Goal: Task Accomplishment & Management: Use online tool/utility

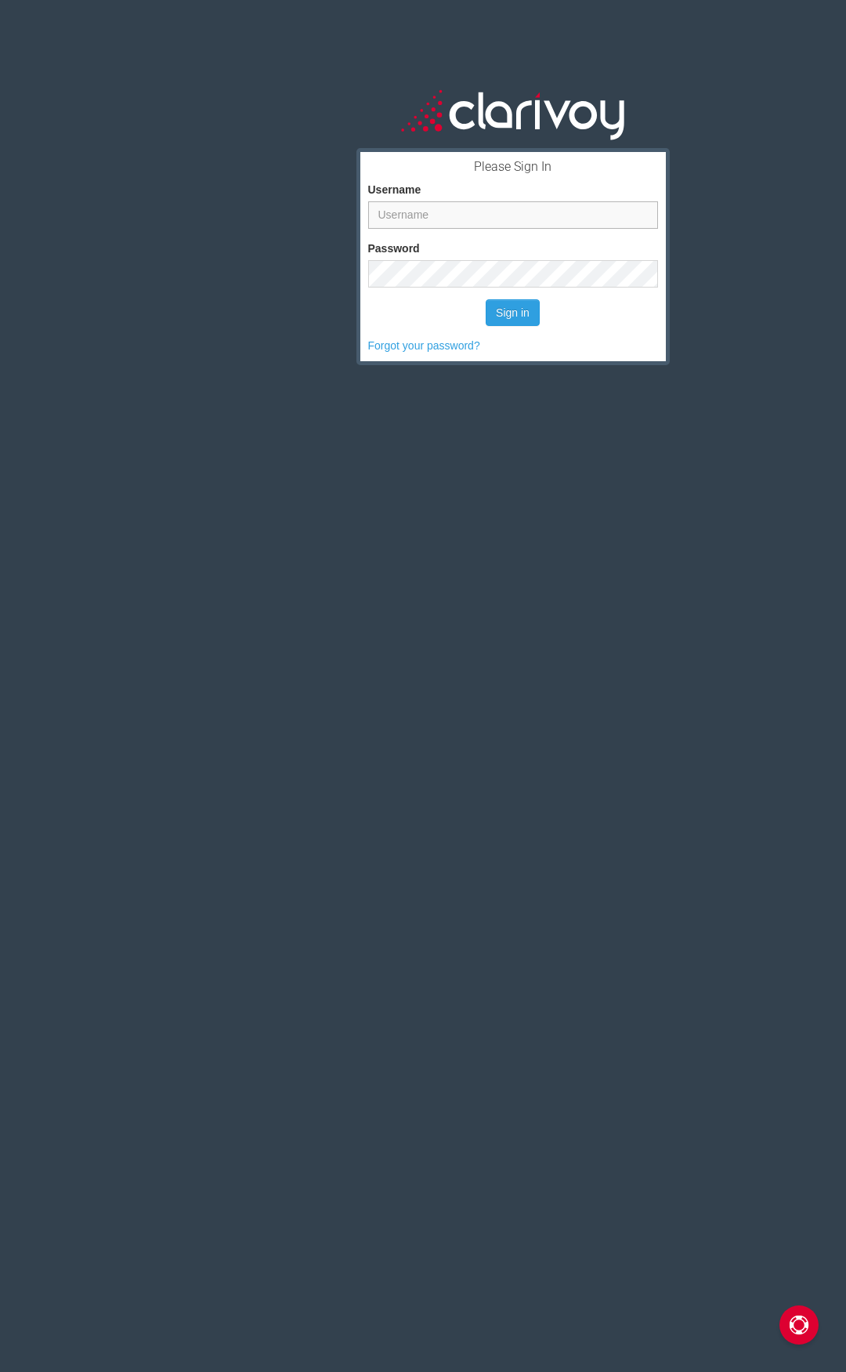
click at [406, 210] on input "Username" at bounding box center [513, 214] width 290 height 27
type input "[EMAIL_ADDRESS][DOMAIN_NAME]"
click at [497, 316] on button "Sign in" at bounding box center [513, 312] width 54 height 27
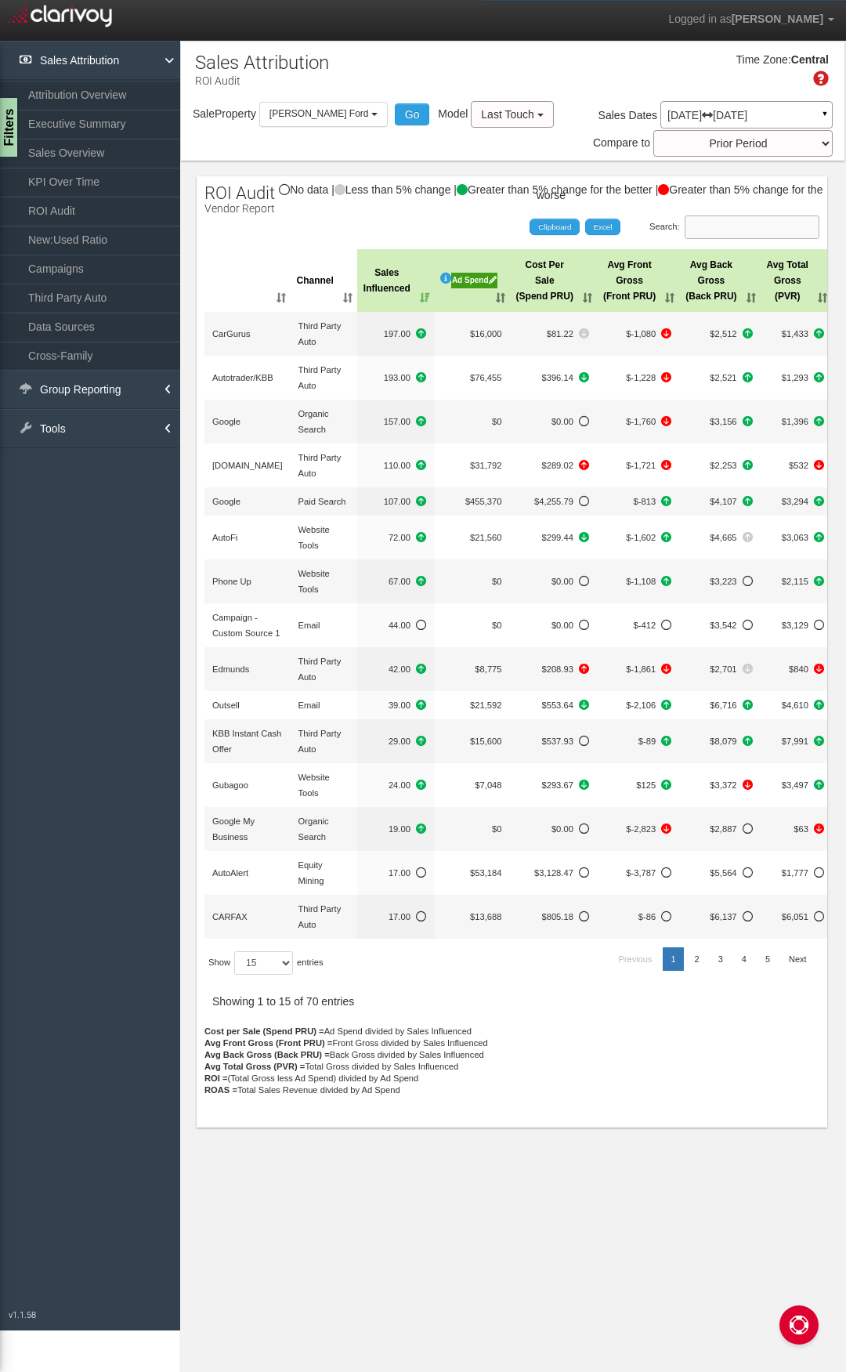
click at [773, 231] on input "Search:" at bounding box center [752, 227] width 135 height 24
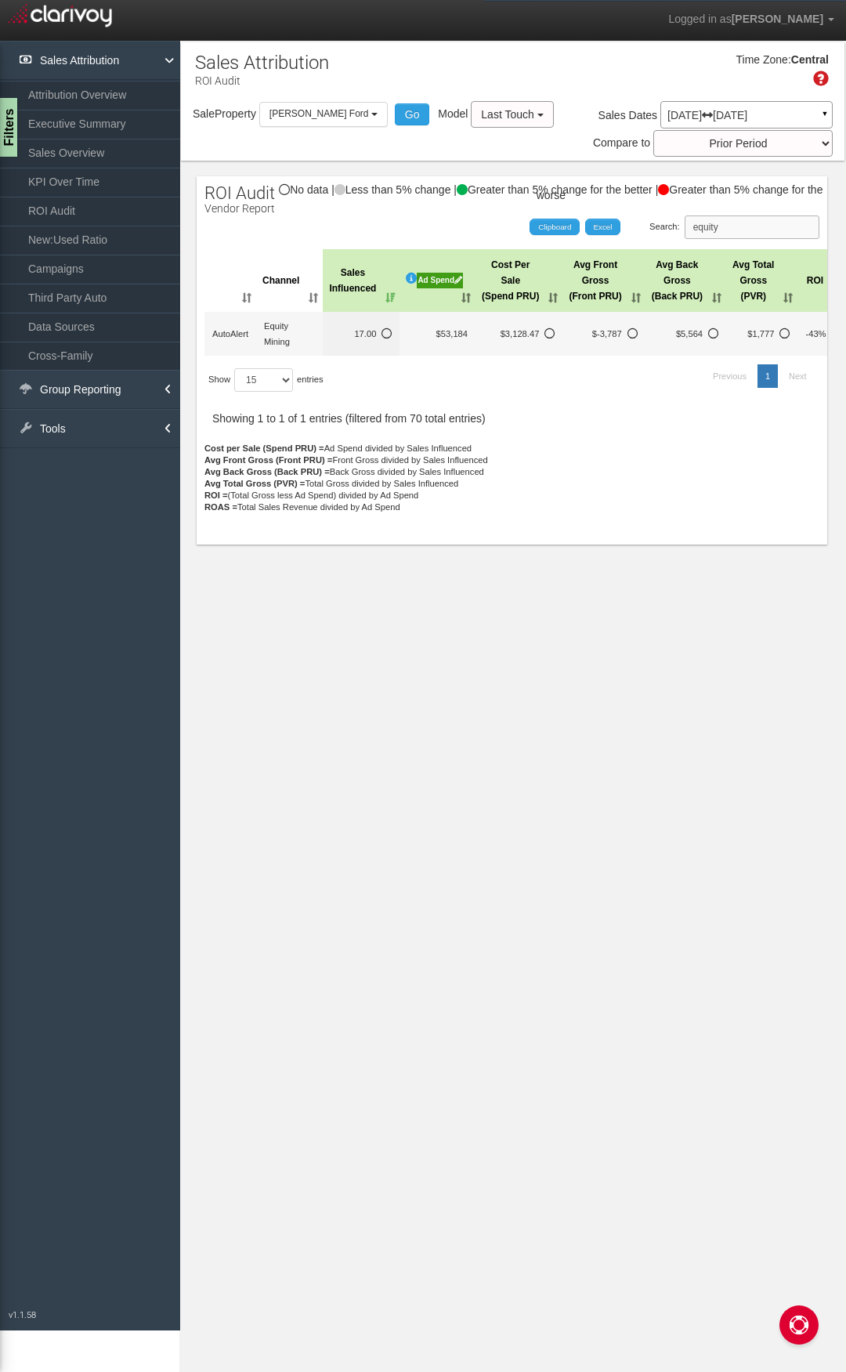
click at [773, 231] on input "equity" at bounding box center [752, 227] width 135 height 24
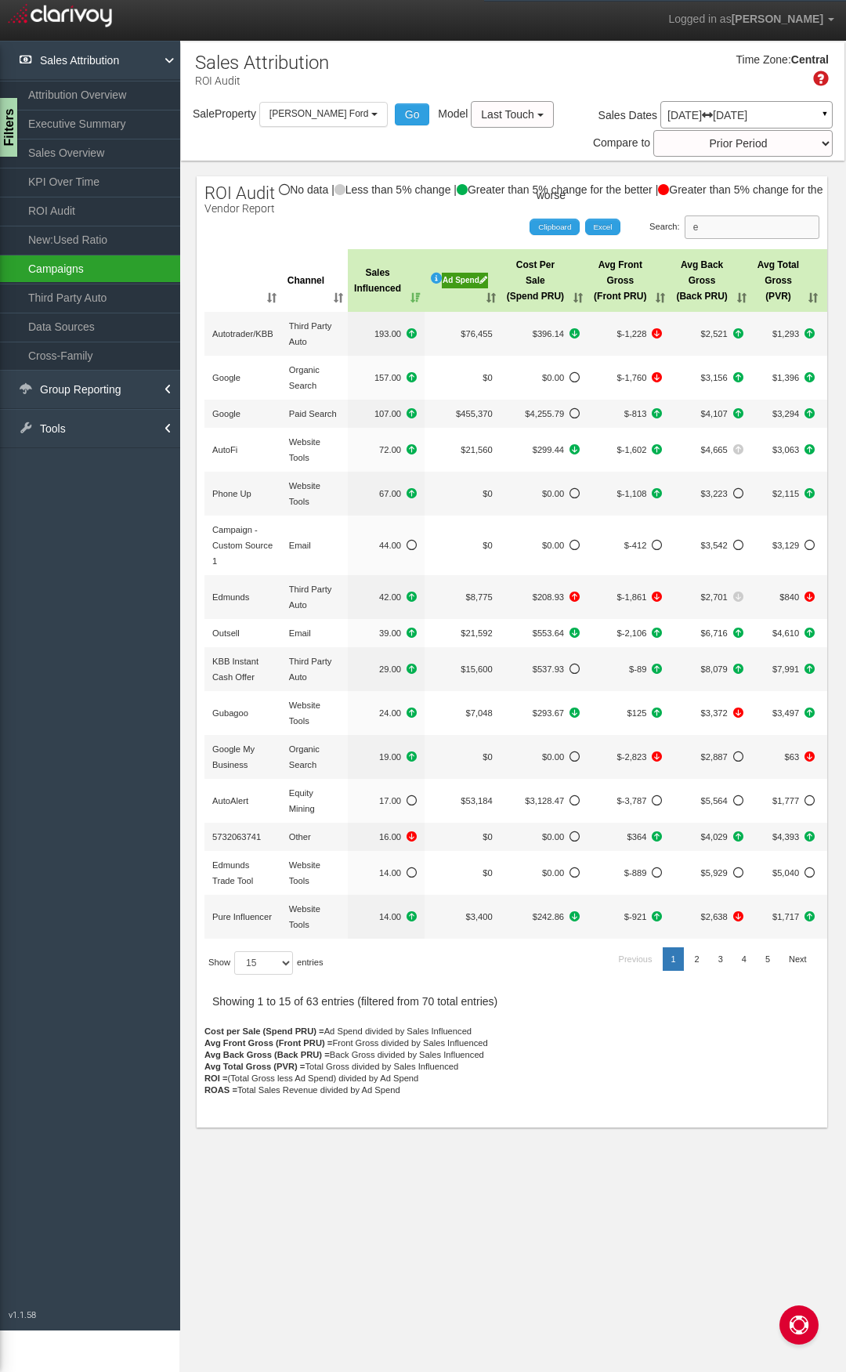
type input "e"
click at [823, 116] on link "▼" at bounding box center [825, 117] width 14 height 25
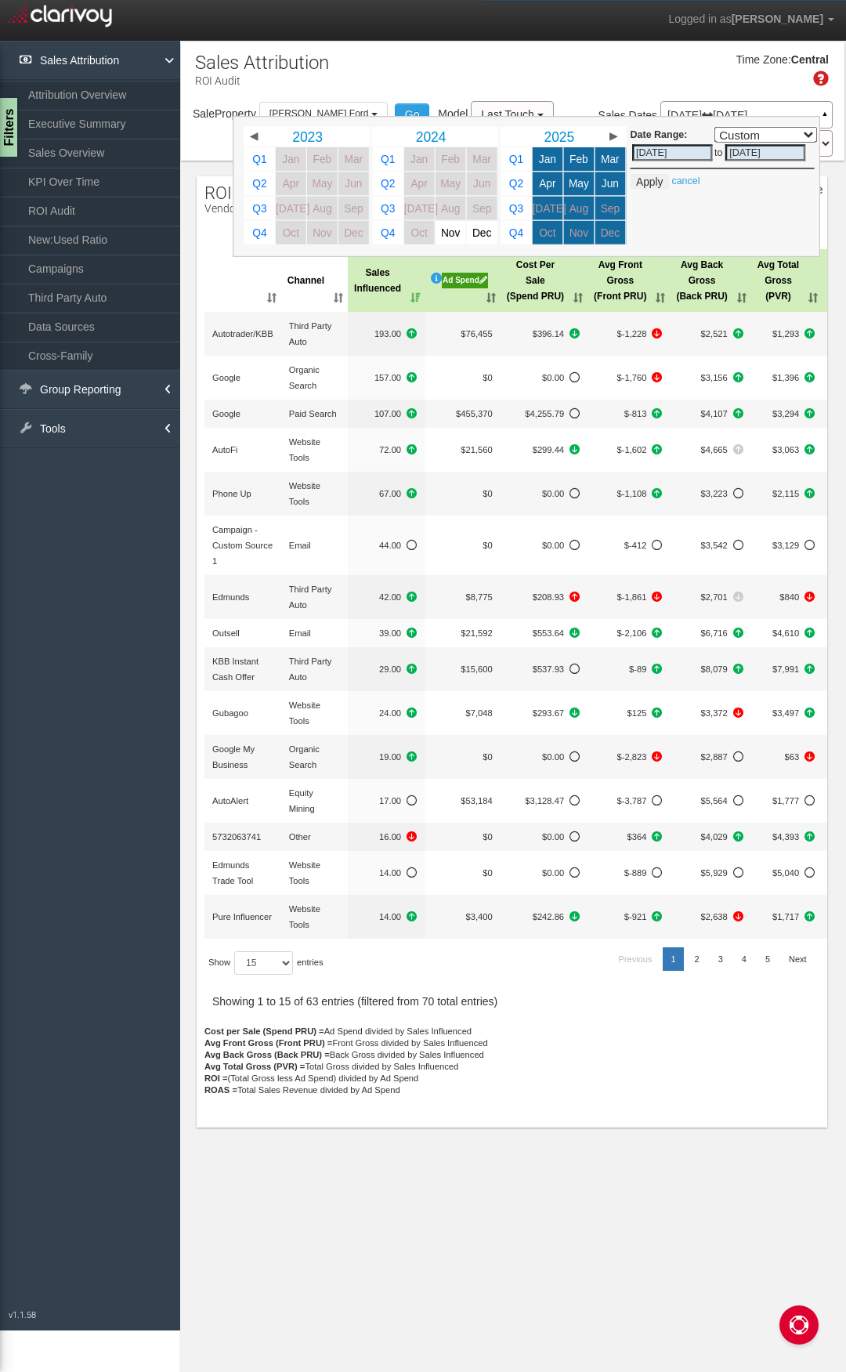
click at [613, 83] on div "Time Zone: Central" at bounding box center [513, 75] width 664 height 51
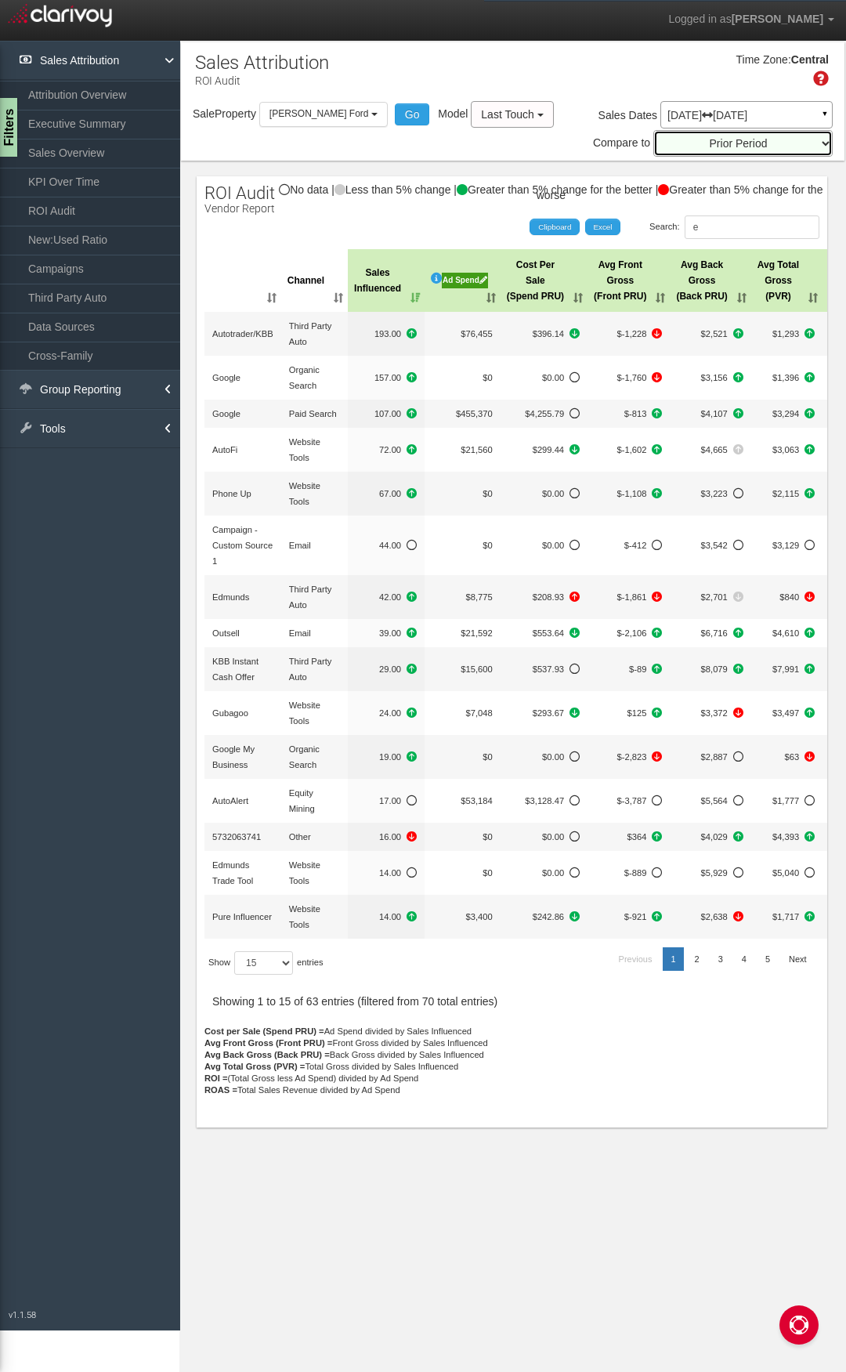
click at [820, 136] on select "Prior Period Prior Three Months Average Prior Twelve Months Average Year Over Y…" at bounding box center [742, 143] width 179 height 27
click at [816, 137] on select "Prior Period Prior Three Months Average Prior Twelve Months Average Year Over Y…" at bounding box center [742, 143] width 179 height 27
click at [509, 84] on div "Time Zone: Central" at bounding box center [513, 75] width 664 height 51
